Goal: Task Accomplishment & Management: Manage account settings

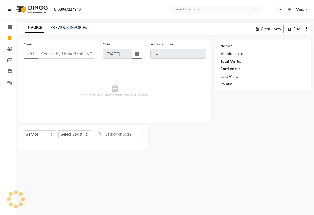
select select "service"
select select "en"
select select "5782"
type input "1119"
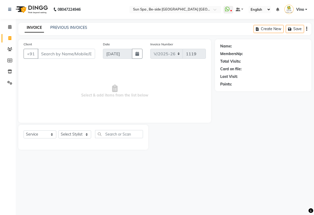
click at [75, 59] on input "Client" at bounding box center [66, 54] width 57 height 10
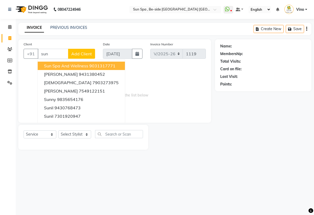
click at [86, 68] on span "sun spa and wellness" at bounding box center [66, 65] width 44 height 5
type input "9031317771"
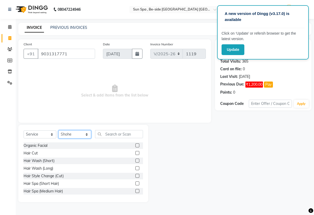
select select "49477"
click at [108, 138] on input "text" at bounding box center [119, 134] width 48 height 8
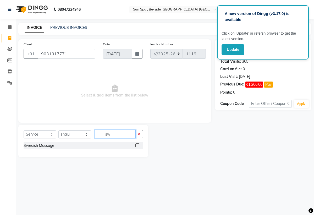
type input "sw"
click at [137, 147] on label at bounding box center [137, 145] width 4 height 4
click at [137, 147] on input "checkbox" at bounding box center [136, 145] width 3 height 3
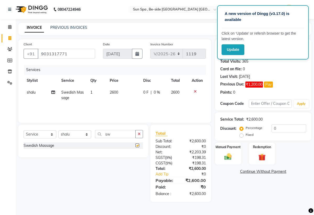
checkbox input "false"
click at [119, 138] on input "sw" at bounding box center [115, 134] width 41 height 8
type input "s"
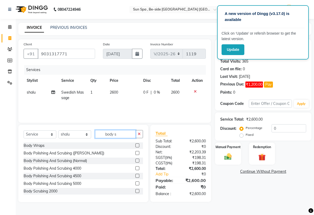
type input "body s"
click at [138, 193] on label at bounding box center [137, 191] width 4 height 4
click at [138, 193] on input "checkbox" at bounding box center [136, 190] width 3 height 3
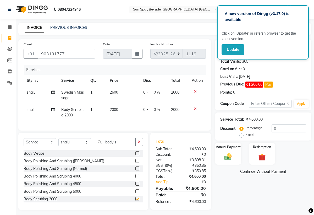
checkbox input "false"
click at [119, 116] on td "2000" at bounding box center [123, 112] width 33 height 17
select select "49477"
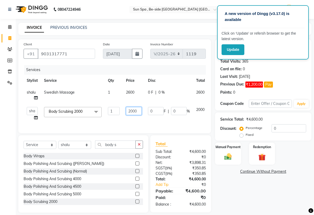
click at [137, 115] on input "2000" at bounding box center [134, 111] width 16 height 8
type input "2"
type input "1000"
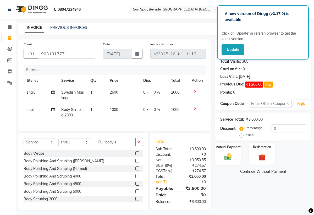
click at [133, 102] on td "2600" at bounding box center [123, 94] width 33 height 17
select select "49477"
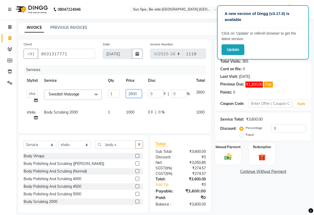
click at [132, 98] on input "2600" at bounding box center [134, 93] width 16 height 8
type input "2000"
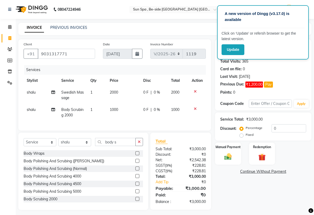
click at [140, 121] on tr "shalu Body Scrubing 2000 1 1000 0 F | 0 % 1000" at bounding box center [115, 112] width 182 height 17
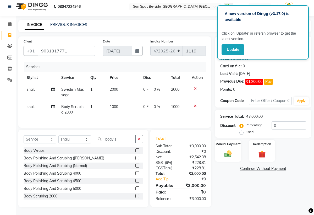
scroll to position [10, 0]
click at [229, 154] on img at bounding box center [228, 153] width 12 height 9
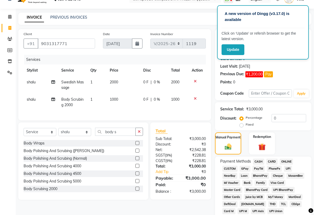
click at [256, 164] on span "CASH" at bounding box center [258, 161] width 11 height 6
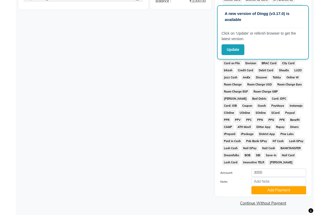
scroll to position [207, 0]
click at [264, 191] on button "Add Payment" at bounding box center [278, 190] width 55 height 8
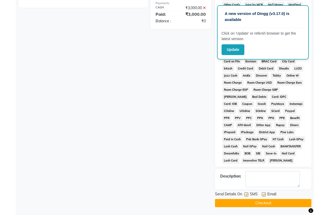
click at [238, 204] on button "Checkout" at bounding box center [263, 203] width 96 height 8
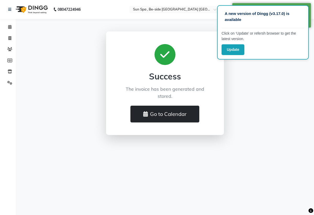
click at [158, 117] on button "Go to Calendar" at bounding box center [164, 113] width 69 height 17
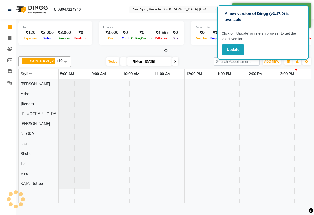
scroll to position [0, 219]
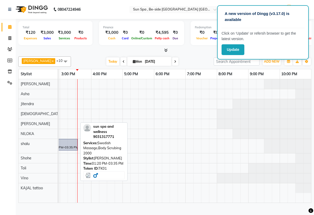
click at [68, 149] on div "sun spa and wellness, TK01, 01:20 PM-03:35 PM, Swedish Massage,Body Scrubing 20…" at bounding box center [42, 144] width 69 height 10
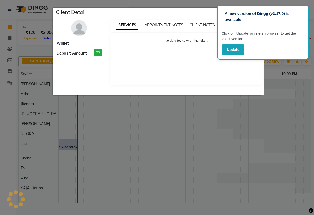
select select "3"
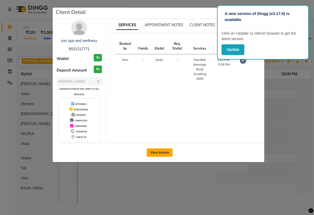
click at [158, 150] on button "View Invoice" at bounding box center [160, 152] width 26 height 8
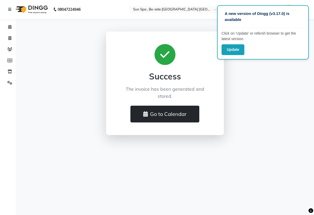
click at [168, 113] on button "Go to Calendar" at bounding box center [164, 113] width 69 height 17
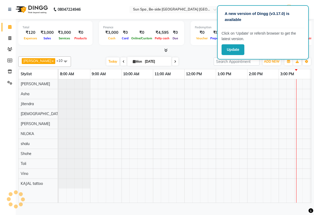
scroll to position [0, 219]
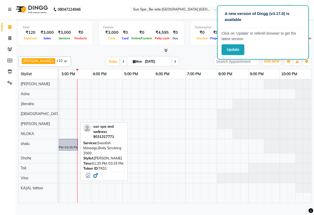
click at [69, 149] on div "sun spa and wellness, TK01, 01:20 PM-03:35 PM, Swedish Massage,Body Scrubing 20…" at bounding box center [42, 144] width 69 height 10
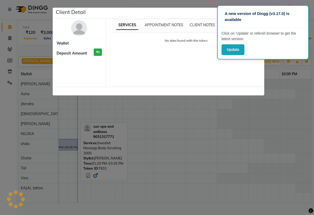
select select "3"
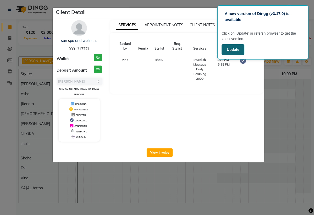
click at [231, 50] on button "Update" at bounding box center [232, 49] width 23 height 11
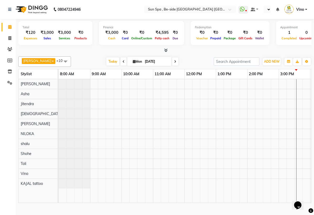
select select "en"
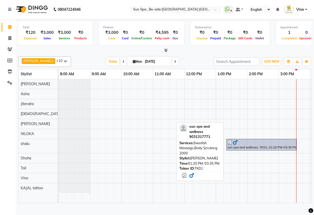
click at [242, 145] on div at bounding box center [261, 141] width 68 height 5
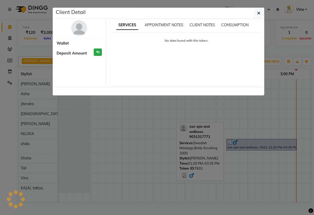
select select "3"
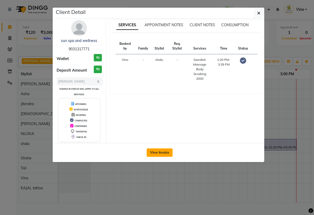
click at [163, 152] on button "View Invoice" at bounding box center [160, 152] width 26 height 8
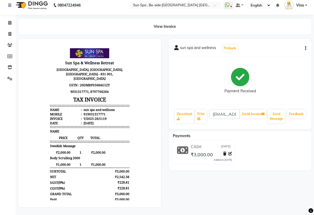
scroll to position [12, 0]
click at [8, 32] on icon at bounding box center [9, 34] width 3 height 4
select select "service"
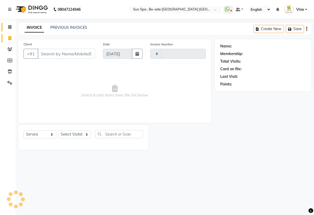
type input "1120"
select select "5782"
click at [9, 29] on span at bounding box center [9, 27] width 9 height 6
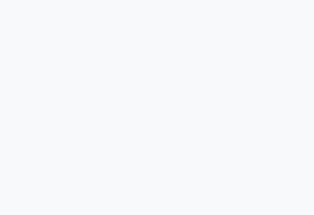
select select "5782"
select select "service"
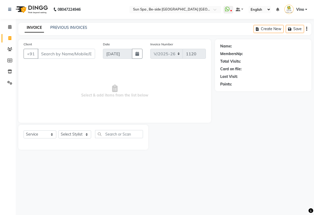
click at [75, 59] on input "Client" at bounding box center [66, 54] width 57 height 10
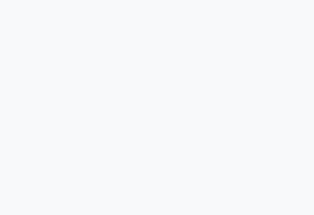
select select "5782"
select select "service"
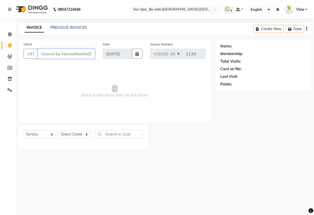
select select "en"
click at [58, 59] on input "Client" at bounding box center [66, 54] width 57 height 10
click at [62, 59] on input "Client" at bounding box center [66, 54] width 57 height 10
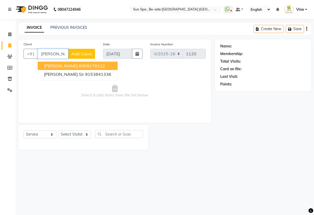
click at [79, 68] on ngb-highlight "8409170112" at bounding box center [92, 65] width 26 height 5
type input "8409170112"
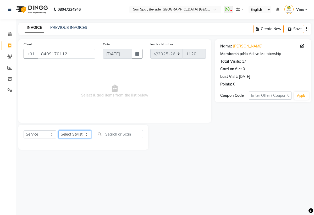
select select "40008"
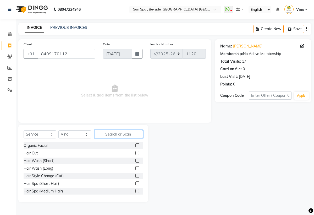
click at [115, 138] on input "text" at bounding box center [119, 134] width 48 height 8
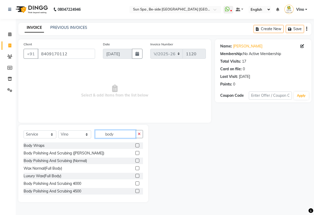
type input "body"
click at [138, 147] on label at bounding box center [137, 145] width 4 height 4
click at [138, 147] on input "checkbox" at bounding box center [136, 145] width 3 height 3
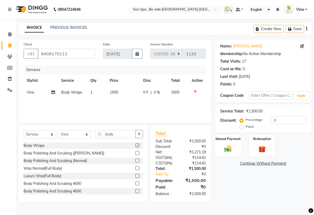
checkbox input "false"
click at [231, 153] on img at bounding box center [228, 148] width 12 height 9
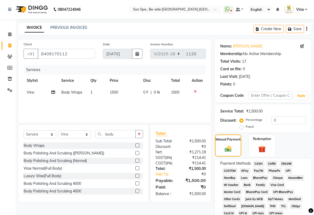
click at [259, 166] on span "CASH" at bounding box center [258, 163] width 11 height 6
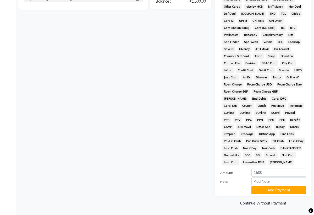
scroll to position [199, 0]
click at [261, 190] on button "Add Payment" at bounding box center [278, 190] width 55 height 8
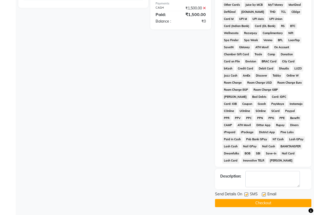
click at [251, 205] on button "Checkout" at bounding box center [263, 203] width 96 height 8
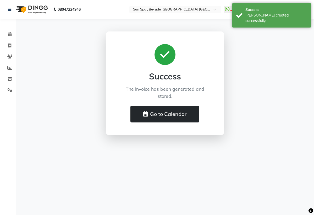
click at [176, 114] on button "Go to Calendar" at bounding box center [164, 113] width 69 height 17
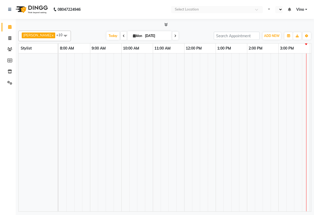
select select "en"
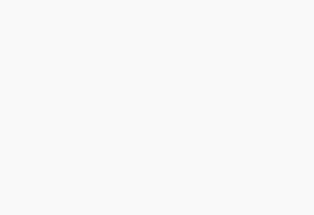
select select "service"
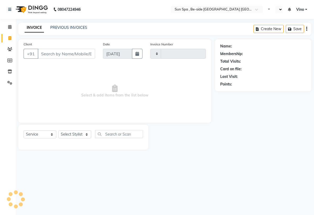
type input "1121"
select select "en"
select select "5782"
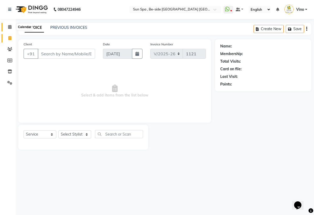
click at [8, 29] on span at bounding box center [9, 27] width 9 height 6
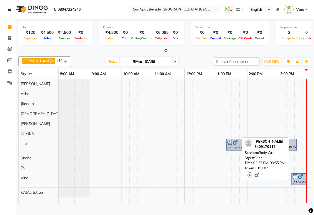
click at [299, 184] on div "[PERSON_NAME], TK02, 03:25 PM-03:55 PM, Body Wraps" at bounding box center [299, 179] width 14 height 10
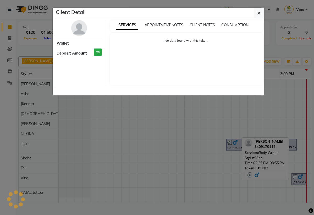
select select "3"
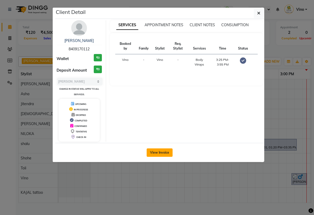
click at [166, 153] on button "View Invoice" at bounding box center [160, 152] width 26 height 8
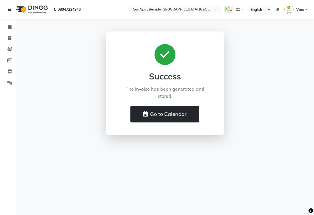
click at [168, 115] on button "Go to Calendar" at bounding box center [164, 113] width 69 height 17
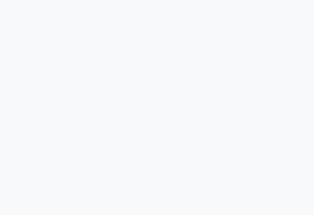
select select "service"
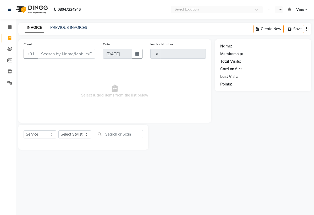
type input "1121"
select select "en"
select select "5782"
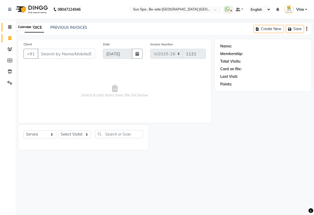
click at [9, 28] on icon at bounding box center [9, 27] width 3 height 4
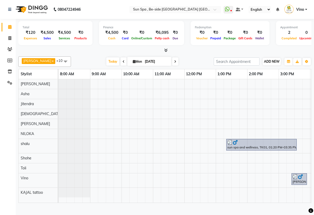
click at [266, 63] on span "ADD NEW" at bounding box center [271, 61] width 15 height 4
click at [303, 88] on link "Add Expense" at bounding box center [301, 84] width 41 height 7
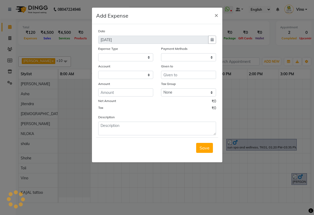
select select
select select "1"
select select "4733"
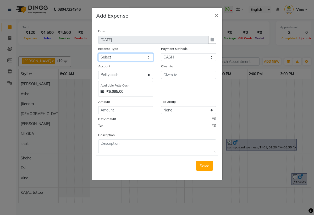
select select "12834"
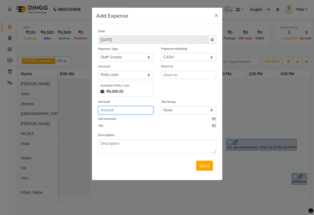
click at [132, 109] on input "number" at bounding box center [125, 110] width 55 height 8
type input "120"
click at [183, 75] on input "text" at bounding box center [188, 75] width 55 height 8
click at [182, 72] on input "text" at bounding box center [188, 75] width 55 height 8
click at [182, 74] on input "text" at bounding box center [188, 75] width 55 height 8
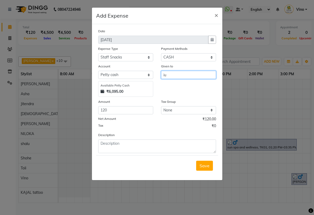
type input "i"
click at [187, 95] on button "J itendra" at bounding box center [185, 94] width 48 height 8
type input "Jitendra"
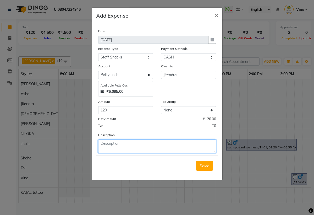
click at [125, 144] on textarea at bounding box center [157, 146] width 118 height 14
type textarea "milk"
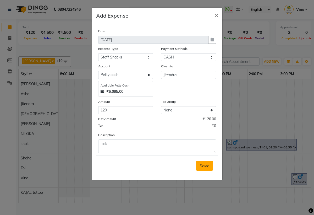
click at [201, 166] on span "Save" at bounding box center [204, 165] width 10 height 5
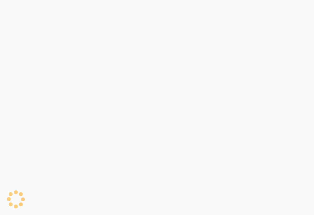
select select "service"
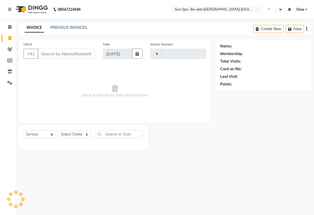
type input "1121"
select select "en"
select select "5782"
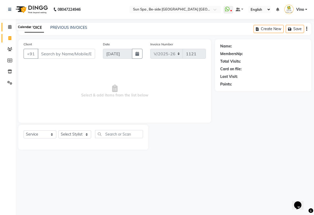
click at [10, 29] on icon at bounding box center [9, 27] width 3 height 4
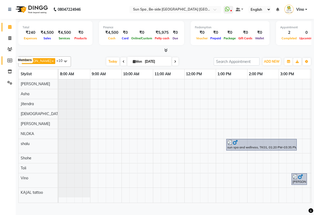
click at [11, 61] on icon at bounding box center [9, 60] width 5 height 4
select select
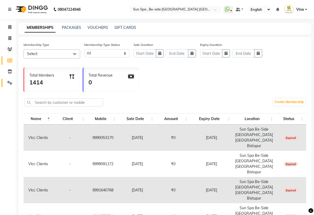
click at [12, 85] on link "Settings" at bounding box center [8, 83] width 13 height 9
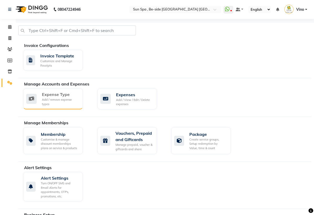
click at [48, 97] on div "Expense Type" at bounding box center [60, 94] width 37 height 6
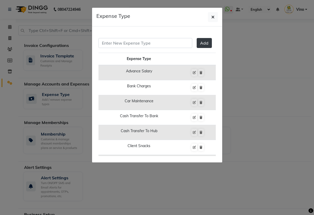
click at [75, 110] on ngb-modal-window "Expense Type Add Expense Type Advance Salary Bank Charges Car Maintenance Cash …" at bounding box center [157, 107] width 314 height 215
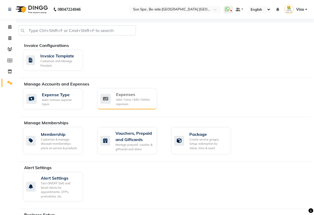
click at [121, 106] on div "Add / View / Edit / Delete expenses" at bounding box center [134, 101] width 37 height 9
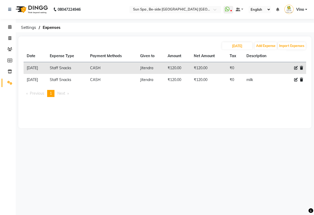
click at [302, 81] on icon at bounding box center [301, 80] width 3 height 4
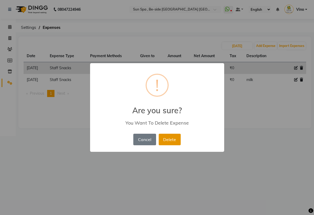
click at [168, 139] on button "Delete" at bounding box center [170, 139] width 22 height 12
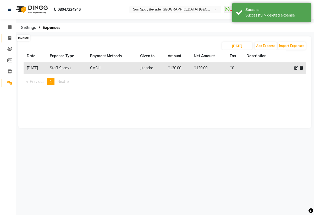
click at [10, 38] on icon at bounding box center [9, 38] width 3 height 4
select select "service"
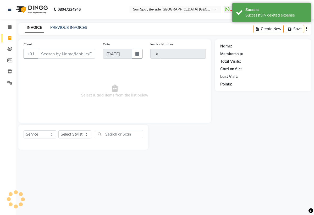
type input "1121"
select select "5782"
click at [59, 83] on span "Select & add items from the list below" at bounding box center [115, 91] width 182 height 52
click at [10, 27] on icon at bounding box center [9, 27] width 3 height 4
